Goal: Task Accomplishment & Management: Manage account settings

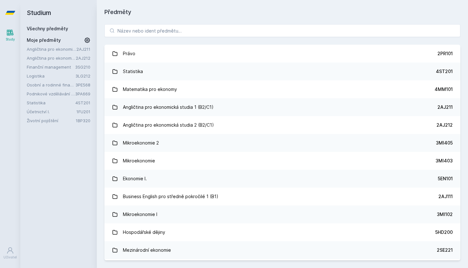
click at [62, 75] on link "Logistika" at bounding box center [51, 76] width 49 height 6
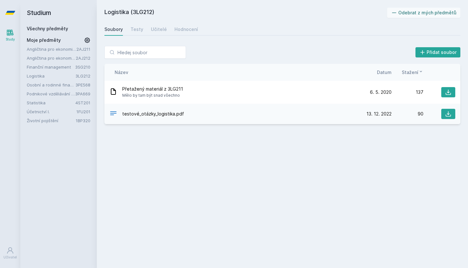
click at [65, 120] on link "Životní pojištění" at bounding box center [51, 120] width 49 height 6
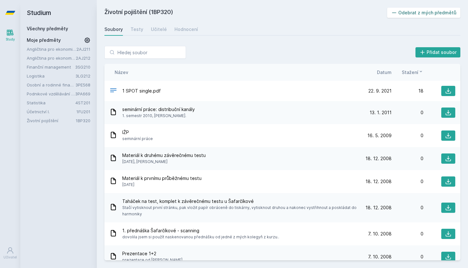
click at [440, 10] on button "Odebrat z mých předmětů" at bounding box center [424, 13] width 74 height 10
click at [54, 68] on link "Finanční management" at bounding box center [51, 67] width 48 height 6
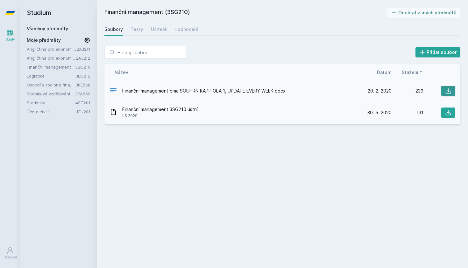
click at [449, 92] on icon at bounding box center [448, 91] width 6 height 6
click at [451, 114] on icon at bounding box center [448, 112] width 6 height 6
